Goal: Task Accomplishment & Management: Use online tool/utility

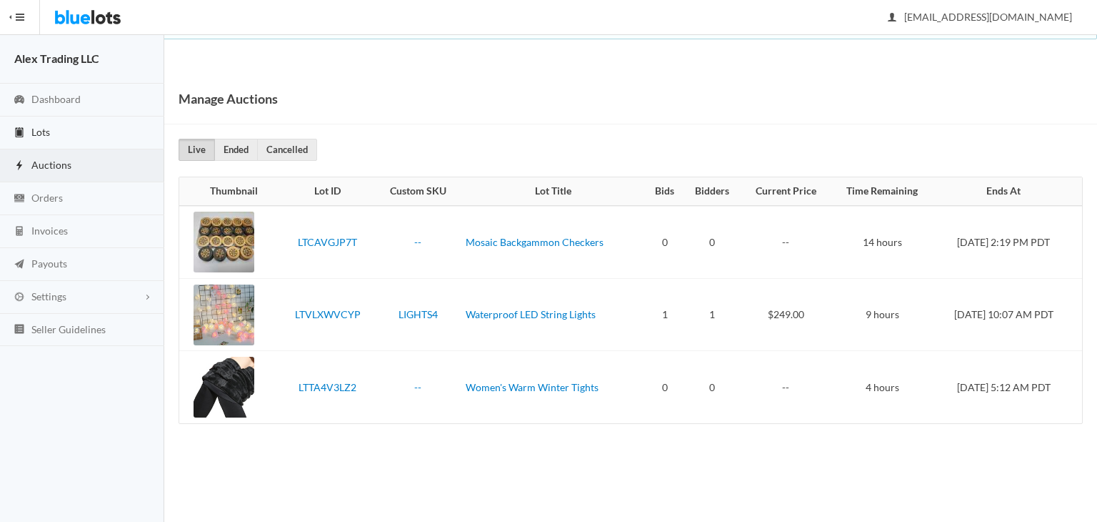
click at [109, 136] on link "Lots" at bounding box center [82, 132] width 164 height 33
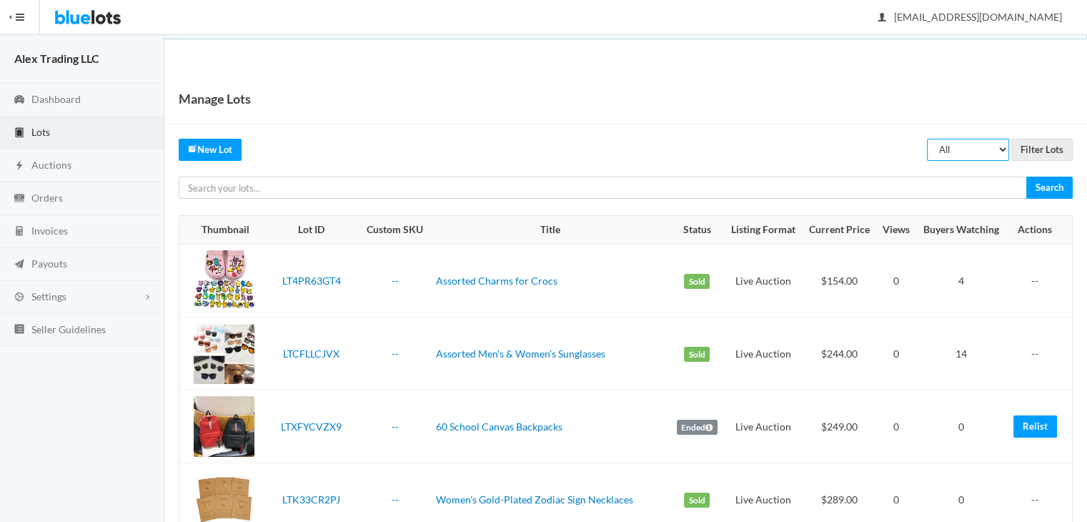
click at [964, 149] on select "All Draft Unreviewed Rejected Scheduled Listed Sold Ended" at bounding box center [968, 150] width 82 height 22
select select "ended"
click at [927, 139] on select "All Draft Unreviewed Rejected Scheduled Listed Sold Ended" at bounding box center [968, 150] width 82 height 22
click at [1024, 152] on input "Filter Lots" at bounding box center [1041, 150] width 61 height 22
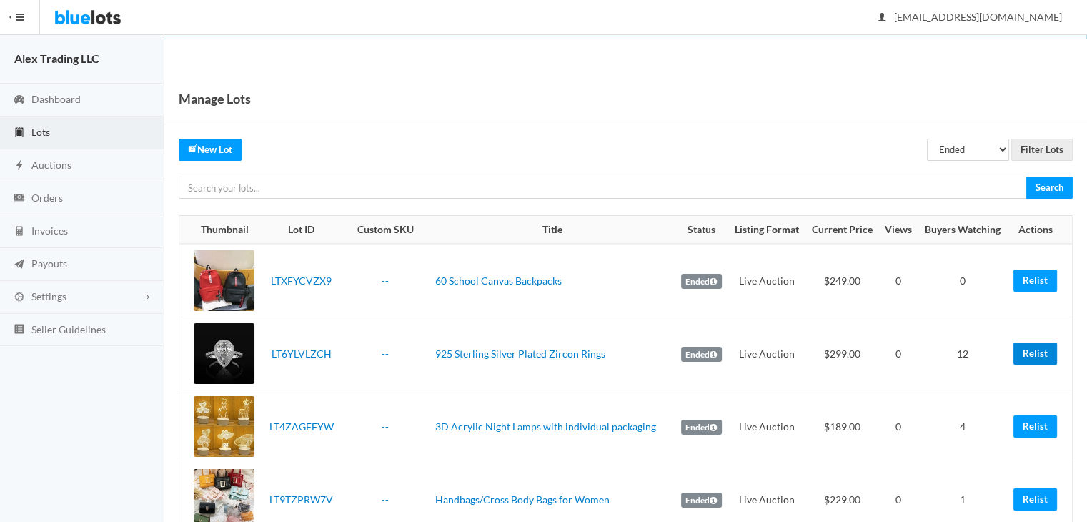
click at [1028, 351] on link "Relist" at bounding box center [1035, 353] width 44 height 22
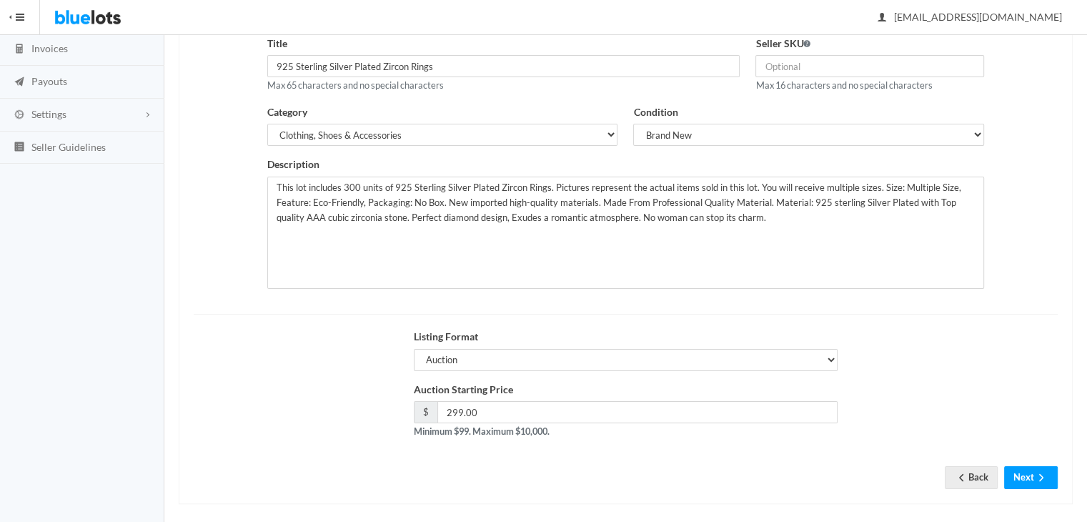
scroll to position [191, 0]
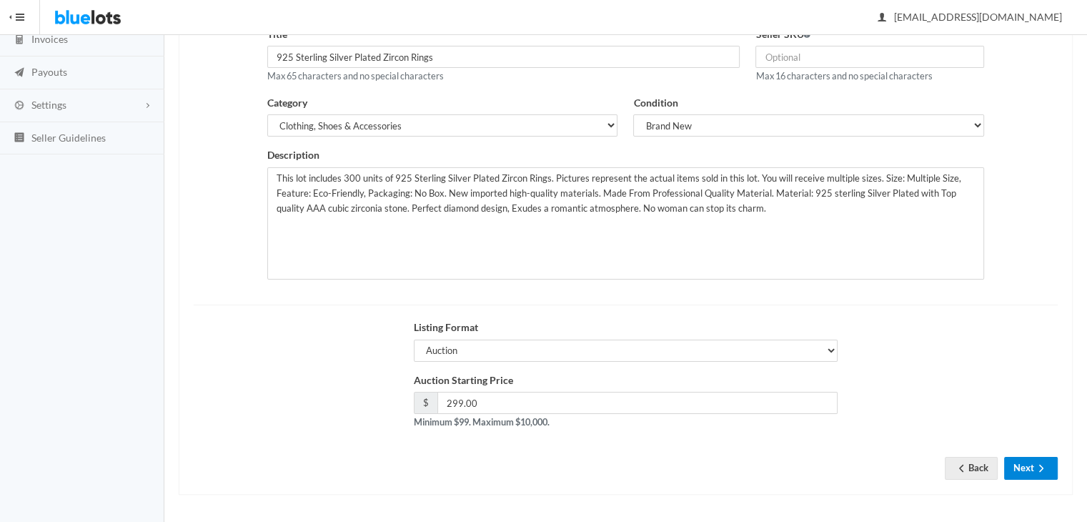
click at [1007, 472] on button "Next" at bounding box center [1031, 467] width 54 height 22
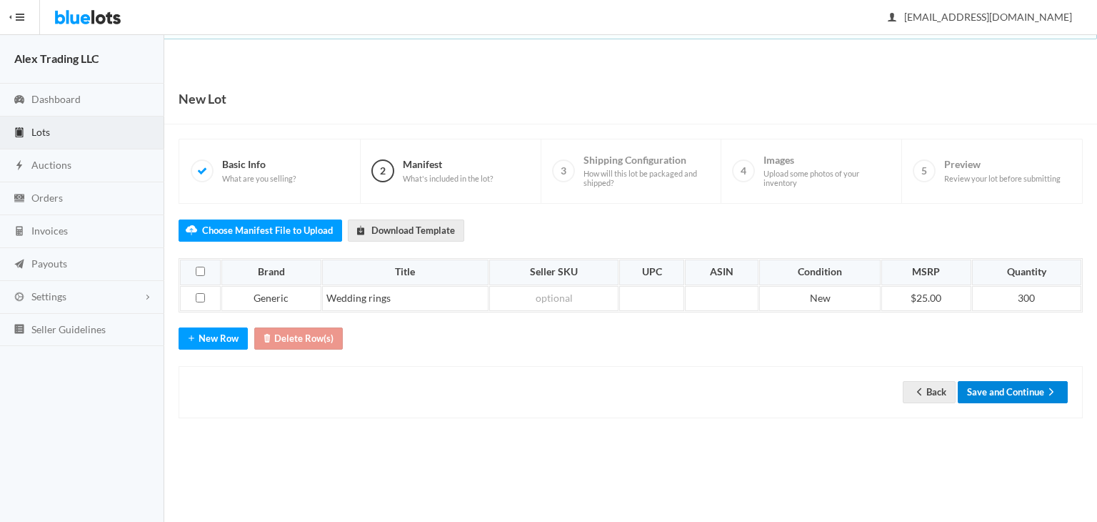
click at [1027, 392] on button "Save and Continue" at bounding box center [1013, 392] width 110 height 22
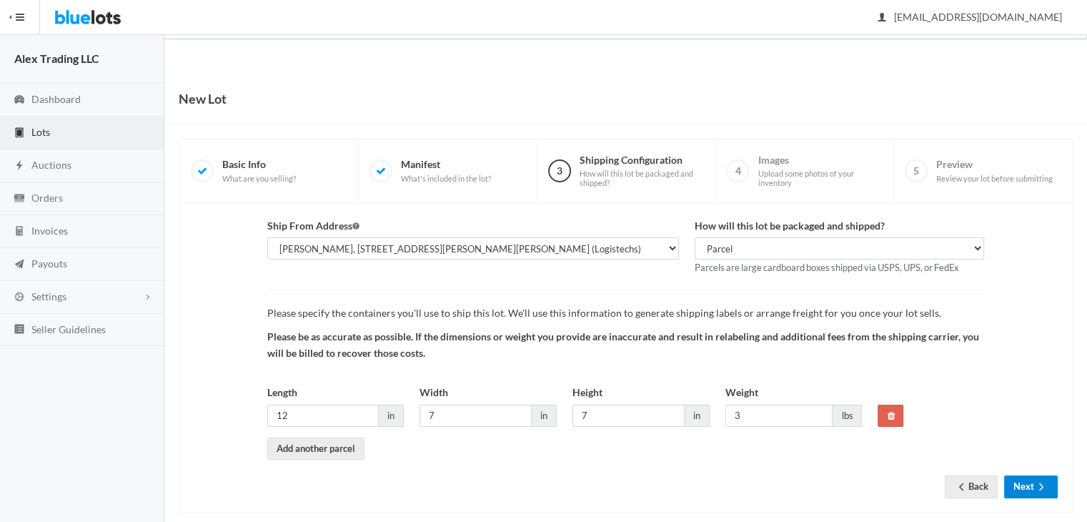
click at [1017, 484] on button "Next" at bounding box center [1031, 486] width 54 height 22
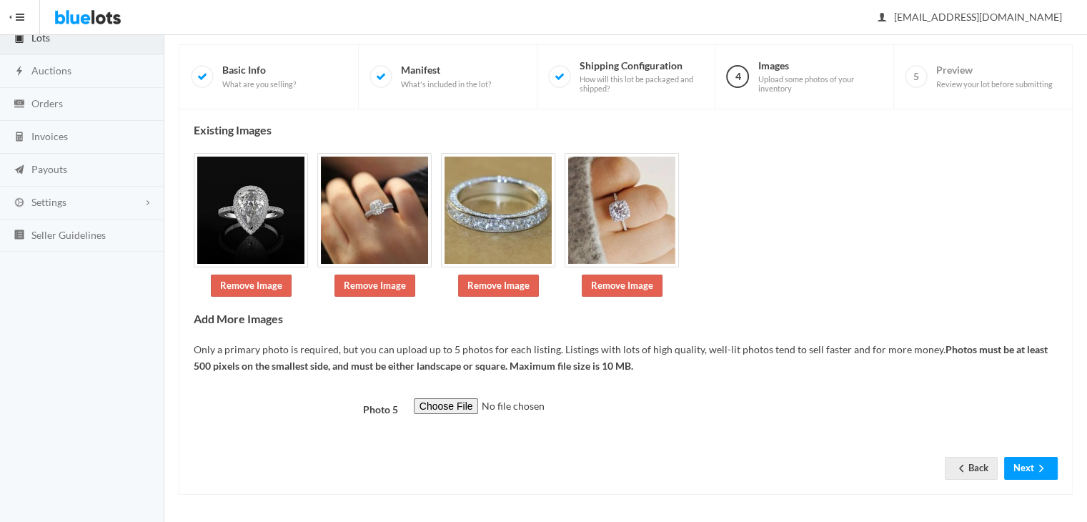
scroll to position [94, 0]
click at [1086, 427] on html "Bluelots is for sale. If you are interested in purchasing the business, please …" at bounding box center [543, 167] width 1087 height 522
click at [1017, 456] on button "Next" at bounding box center [1031, 467] width 54 height 22
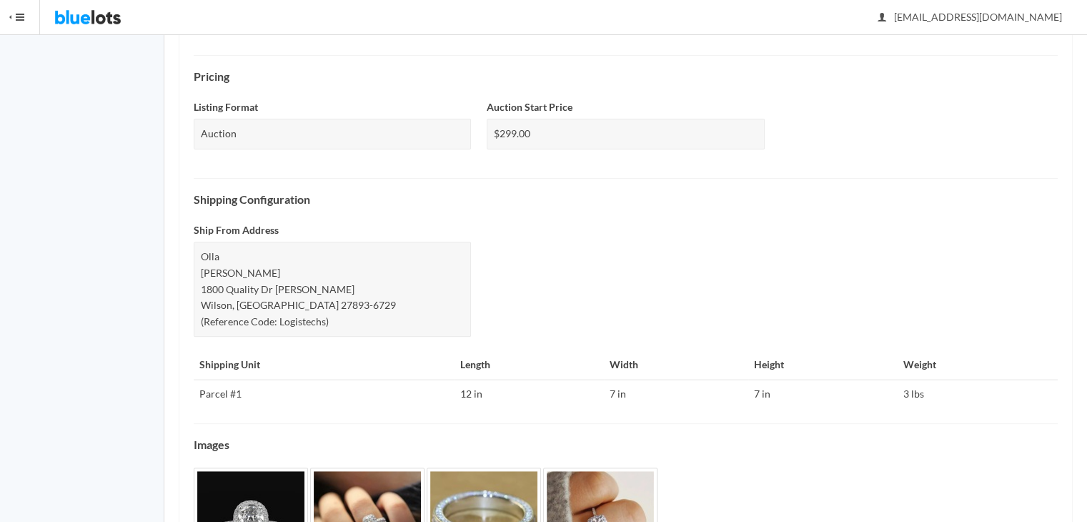
scroll to position [579, 0]
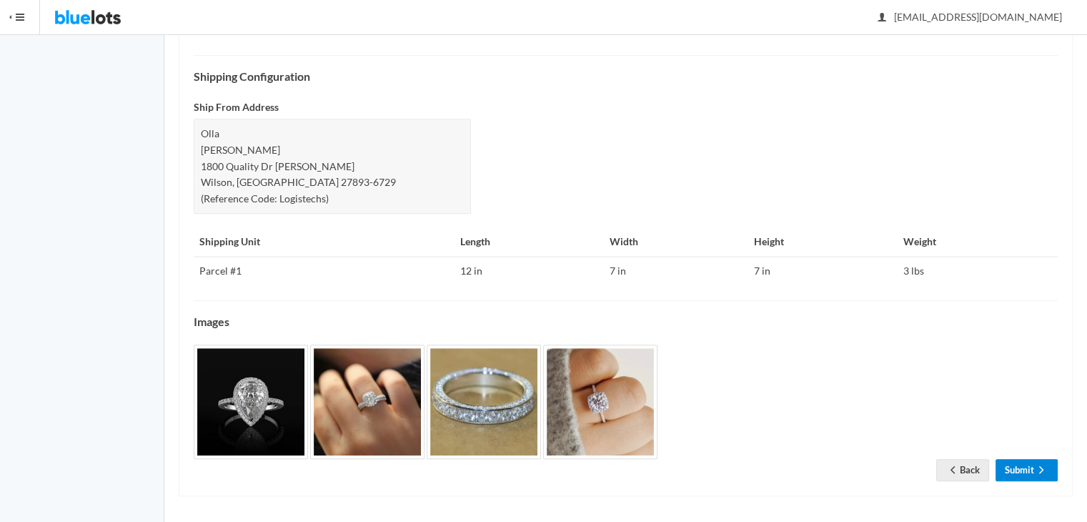
click at [1044, 470] on icon "arrow forward" at bounding box center [1041, 469] width 14 height 11
